Goal: Task Accomplishment & Management: Complete application form

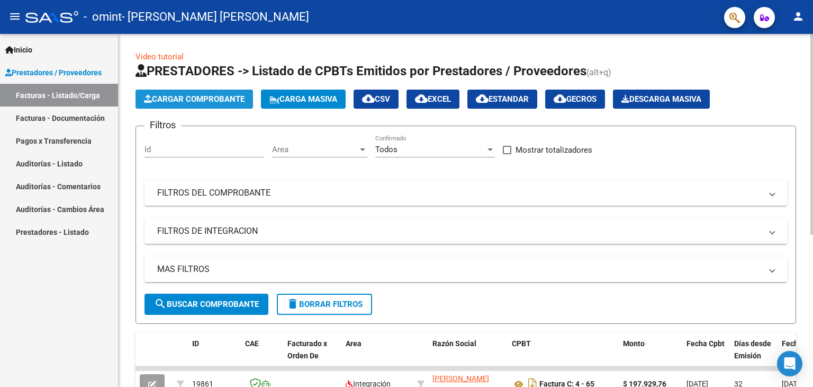
click at [213, 102] on span "Cargar Comprobante" at bounding box center [194, 99] width 101 height 10
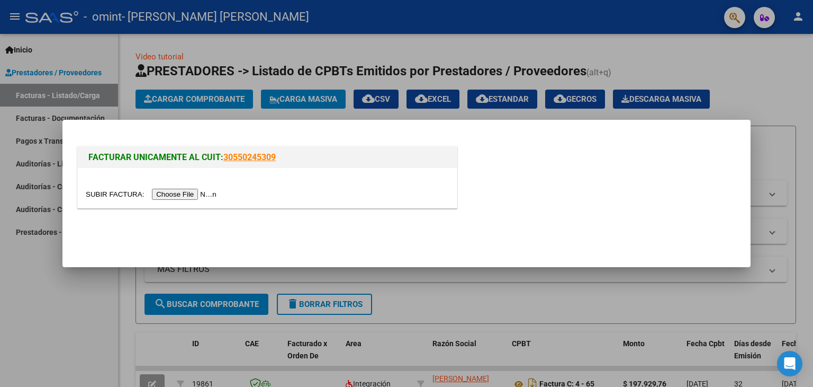
click at [213, 194] on input "file" at bounding box center [153, 194] width 134 height 11
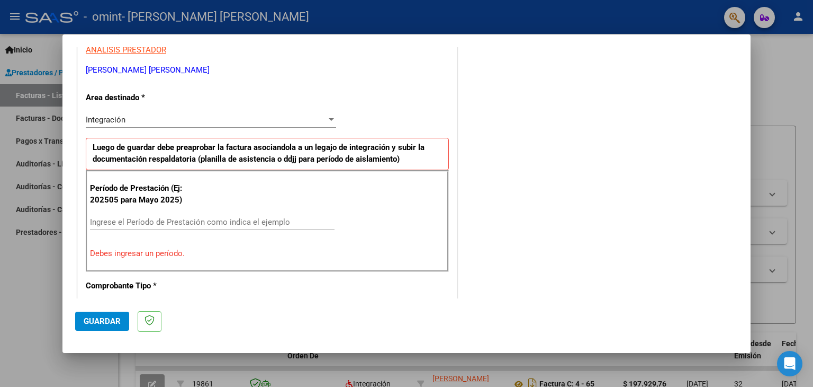
scroll to position [213, 0]
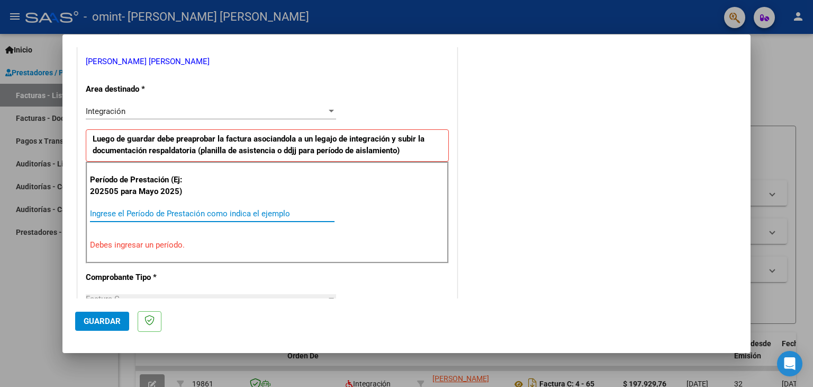
click at [221, 210] on input "Ingrese el Período de Prestación como indica el ejemplo" at bounding box center [212, 214] width 245 height 10
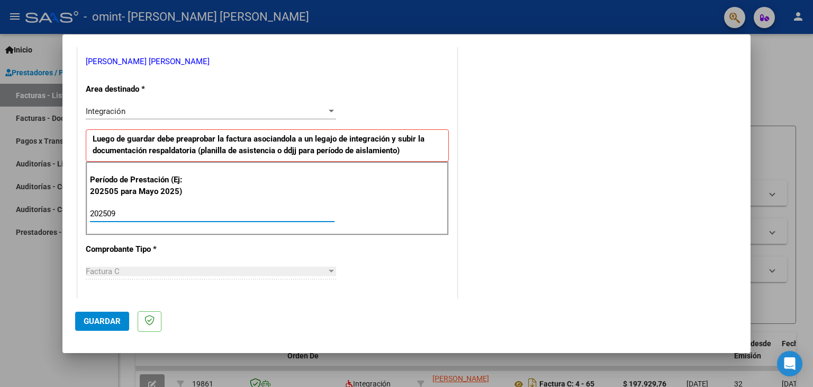
type input "202509"
click at [356, 254] on div "CUIT * 27-26002645-9 Ingresar CUIT ANALISIS PRESTADOR [PERSON_NAME] [PERSON_NAM…" at bounding box center [267, 364] width 379 height 797
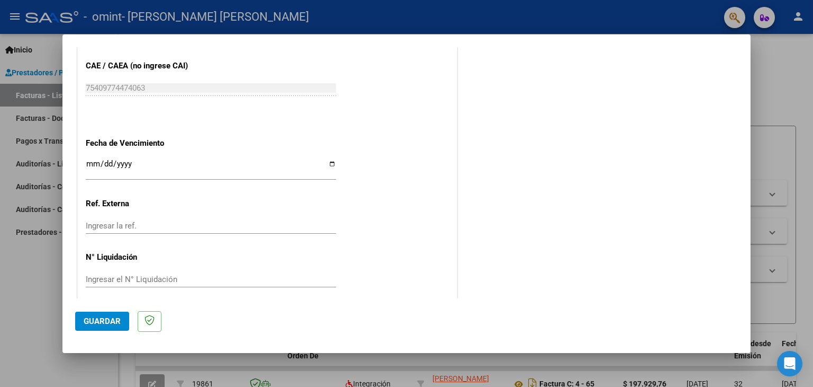
scroll to position [679, 0]
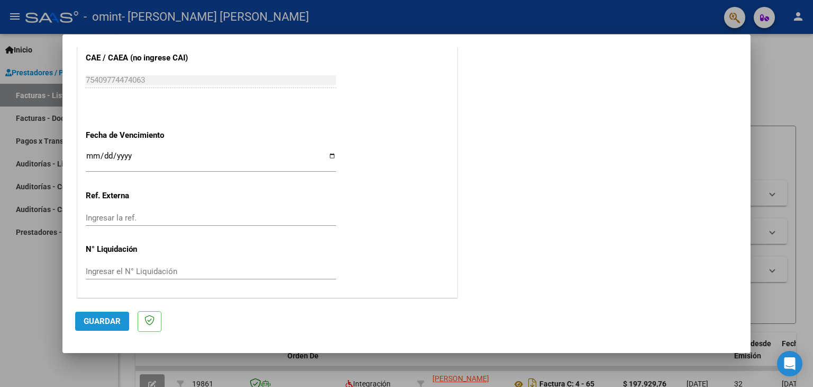
click at [86, 319] on span "Guardar" at bounding box center [102, 321] width 37 height 10
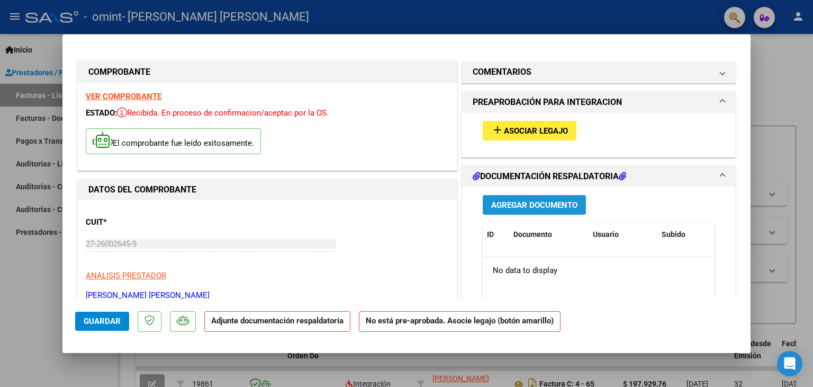
click at [522, 211] on button "Agregar Documento" at bounding box center [534, 205] width 103 height 20
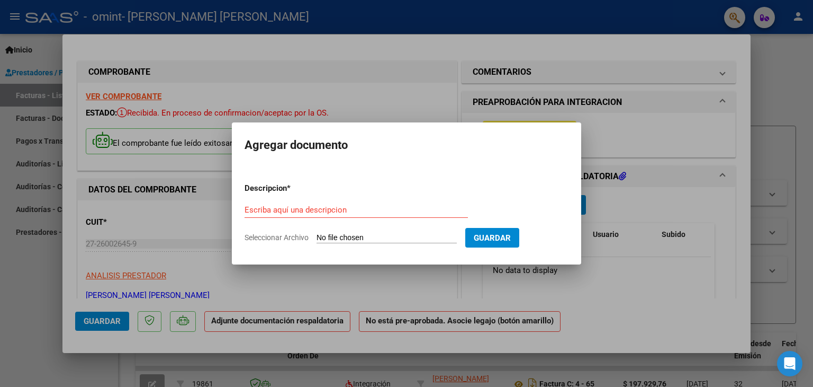
click at [400, 236] on input "Seleccionar Archivo" at bounding box center [387, 238] width 140 height 10
type input "C:\fakepath\ASISTENCIA [DATE].pdf"
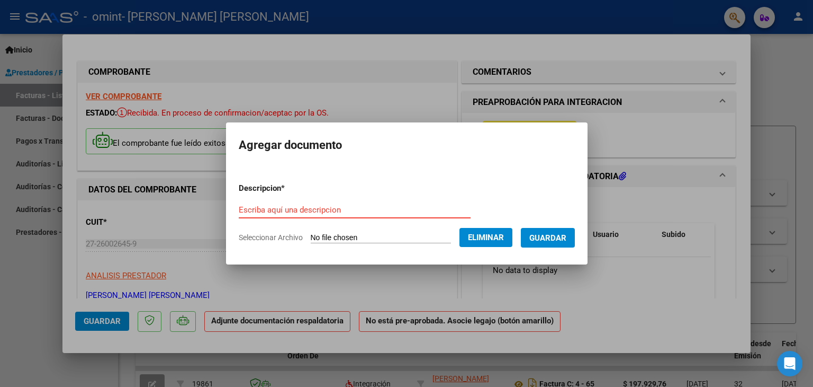
click at [338, 206] on input "Escriba aquí una descripcion" at bounding box center [355, 210] width 232 height 10
type input "a"
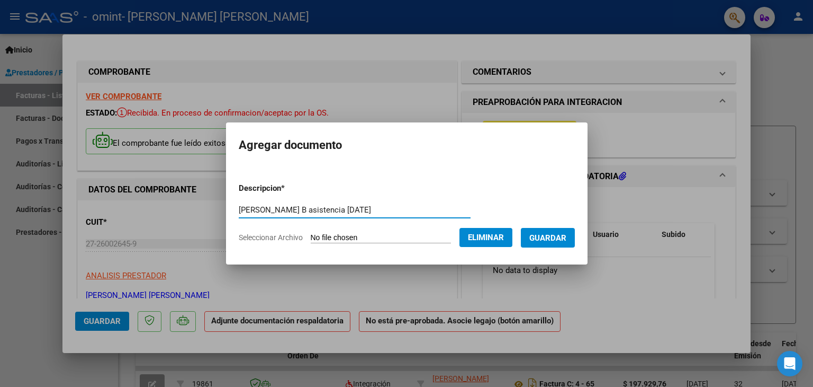
type input "[PERSON_NAME] B asistencia [DATE]"
click at [553, 241] on span "Guardar" at bounding box center [547, 238] width 37 height 10
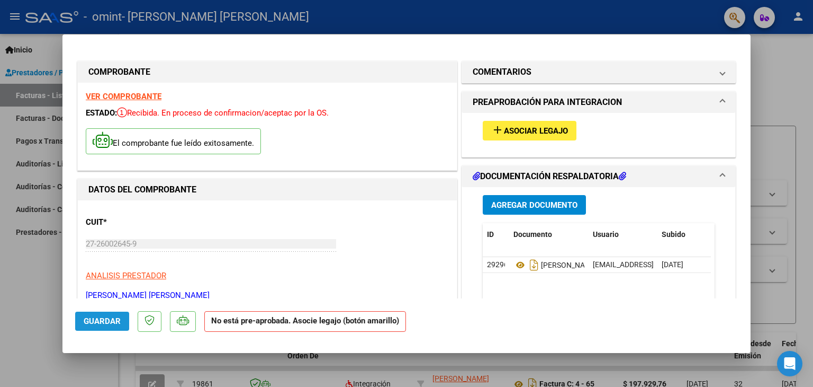
click at [111, 322] on span "Guardar" at bounding box center [102, 321] width 37 height 10
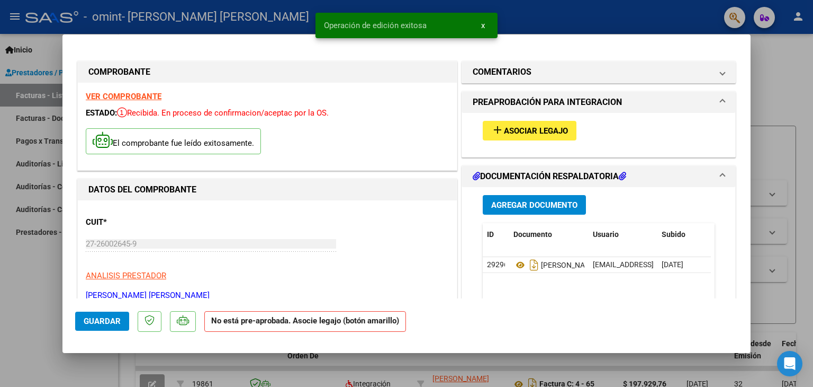
click at [786, 78] on div at bounding box center [406, 193] width 813 height 387
type input "$ 0,00"
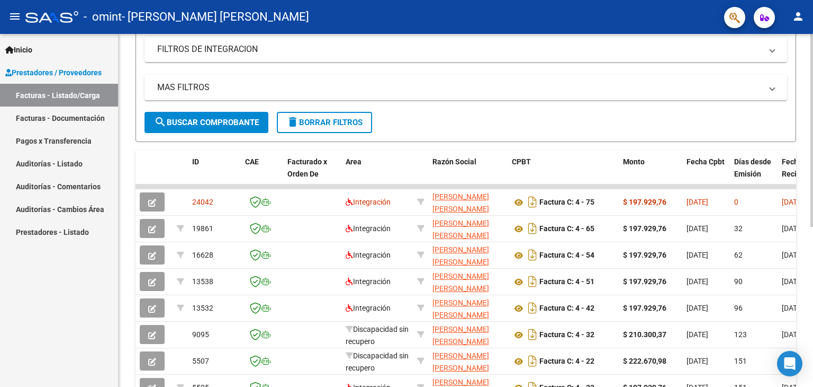
scroll to position [186, 0]
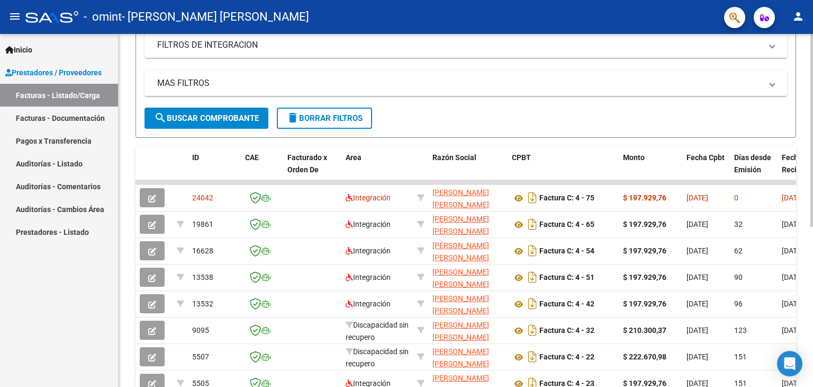
click at [813, 190] on div at bounding box center [812, 234] width 3 height 193
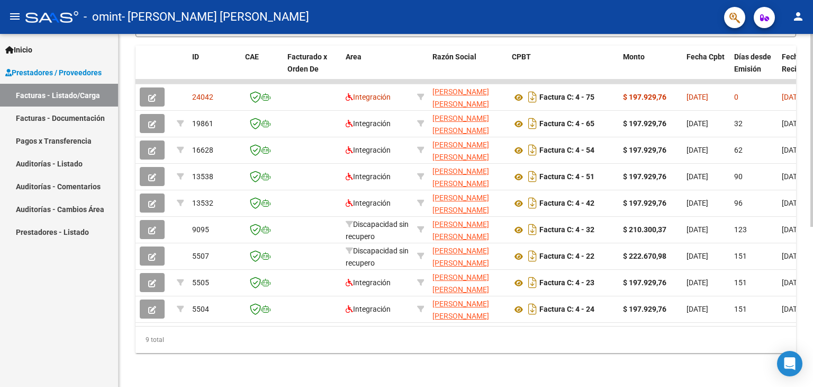
scroll to position [0, 0]
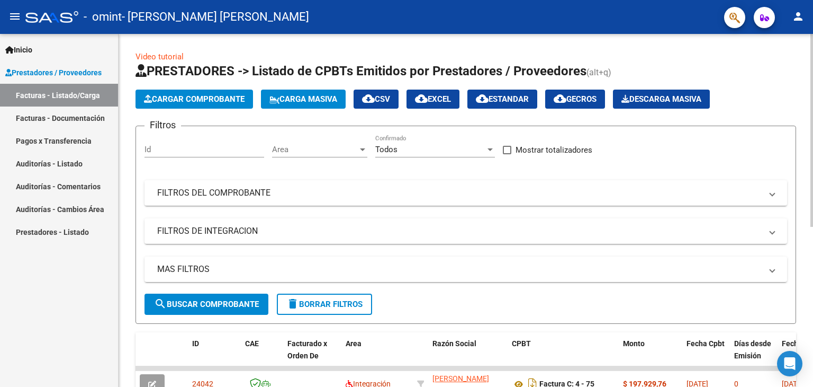
click at [813, 0] on html "menu - omint - [PERSON_NAME] [PERSON_NAME] person Inicio Instructivos Contacto …" at bounding box center [406, 193] width 813 height 387
